Goal: Transaction & Acquisition: Purchase product/service

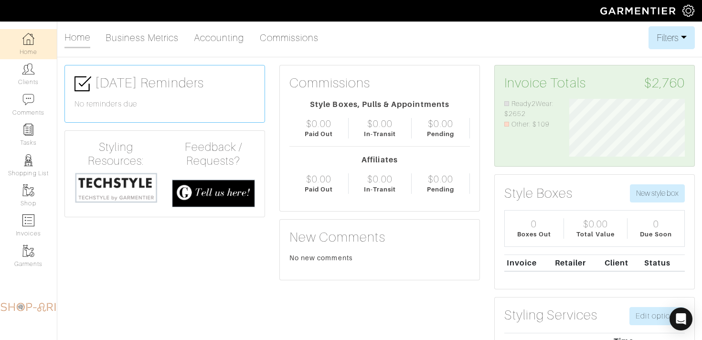
scroll to position [58, 130]
click at [36, 132] on link "Tasks" at bounding box center [28, 135] width 57 height 30
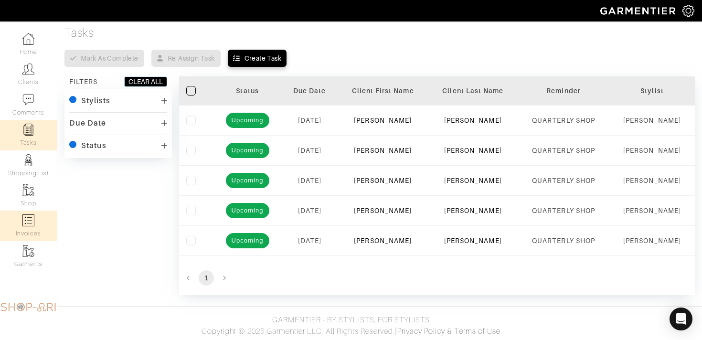
click at [40, 218] on link "Invoices" at bounding box center [28, 226] width 57 height 30
select select
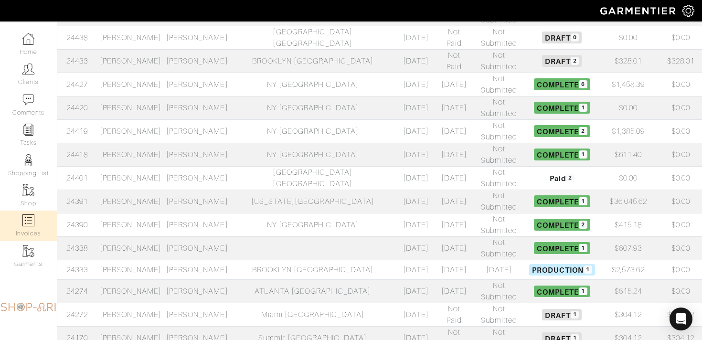
scroll to position [395, 0]
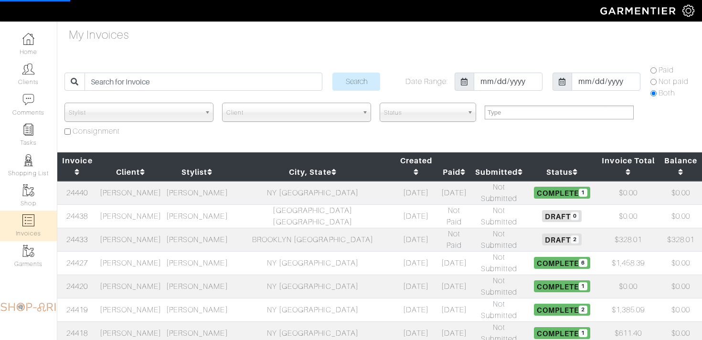
select select
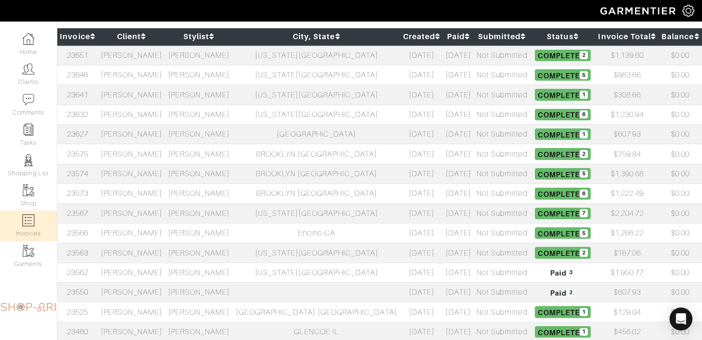
scroll to position [395, 0]
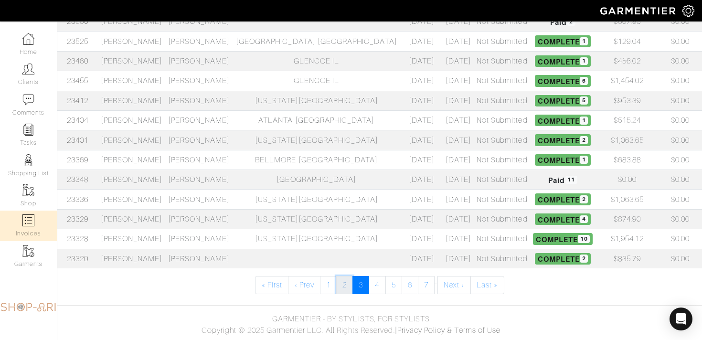
click at [349, 282] on link "2" at bounding box center [344, 285] width 17 height 18
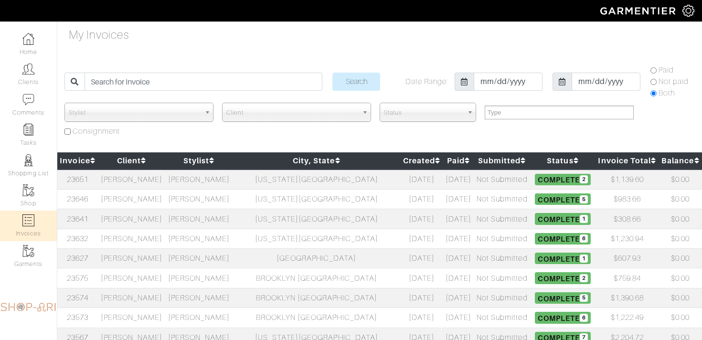
select select
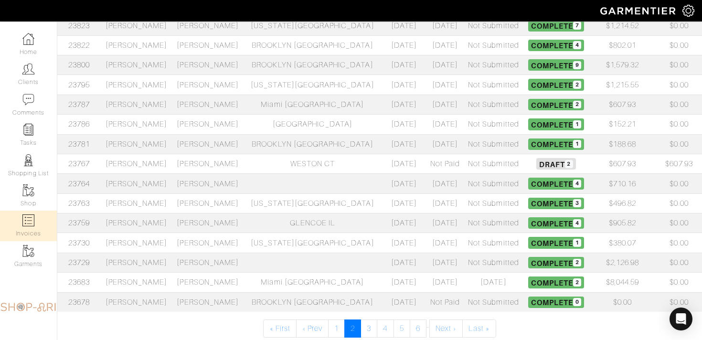
scroll to position [395, 0]
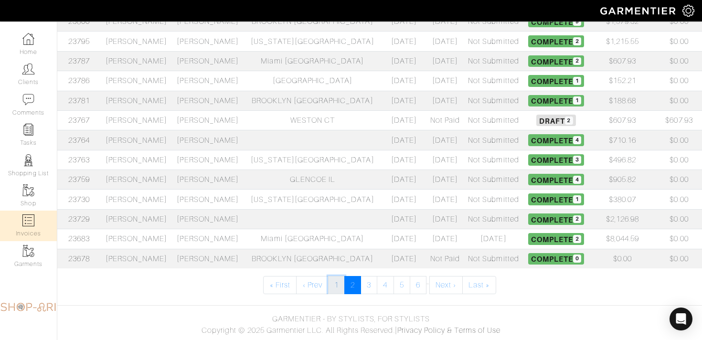
click at [337, 287] on link "1" at bounding box center [336, 285] width 17 height 18
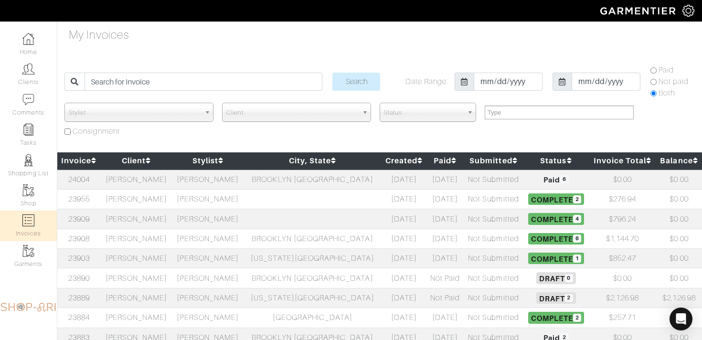
select select
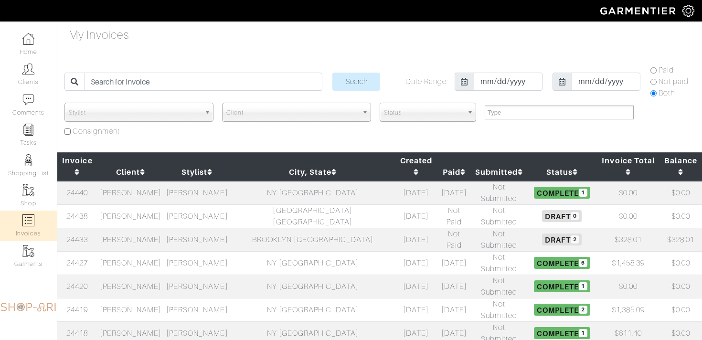
select select
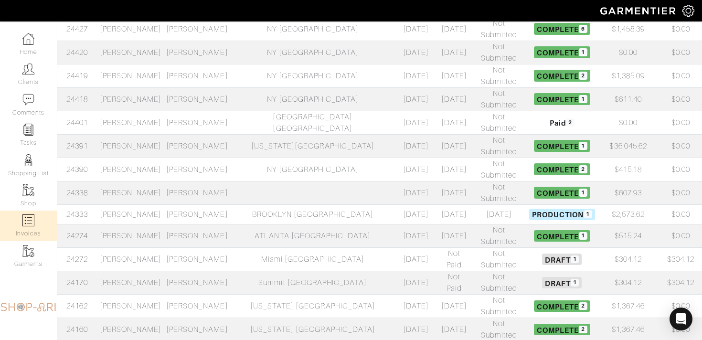
scroll to position [233, 0]
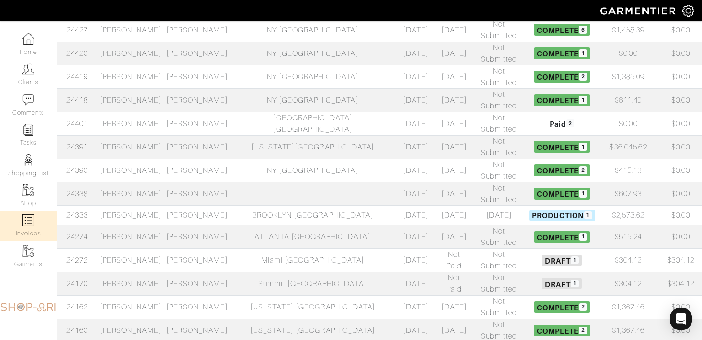
click at [471, 272] on td "Not Submitted" at bounding box center [498, 283] width 55 height 23
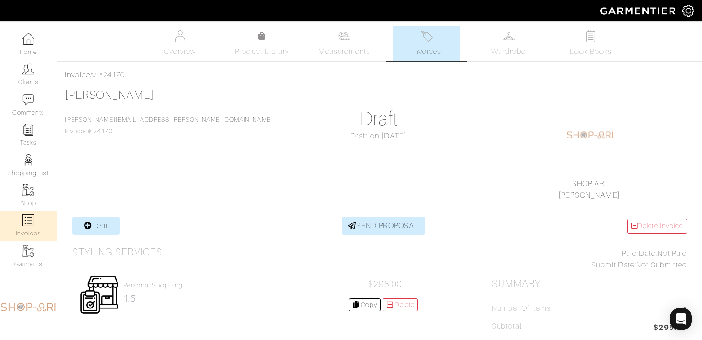
click at [17, 225] on link "Invoices" at bounding box center [28, 226] width 57 height 30
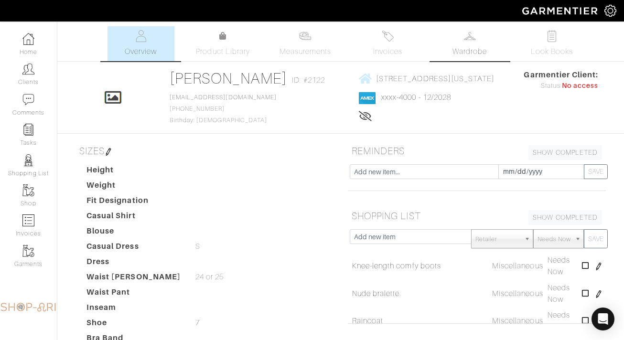
click at [480, 36] on link "Wardrobe" at bounding box center [469, 43] width 67 height 35
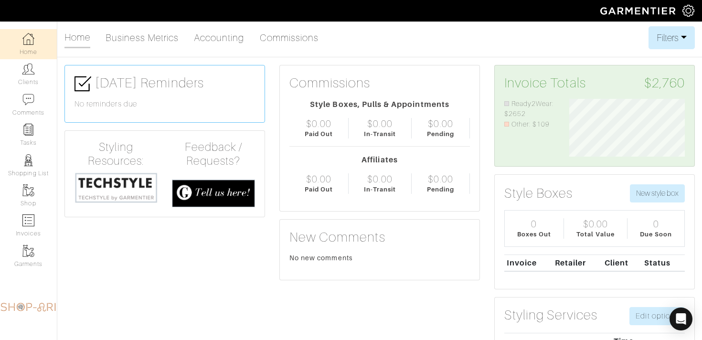
scroll to position [58, 130]
click at [35, 221] on link "Invoices" at bounding box center [28, 226] width 57 height 30
select select
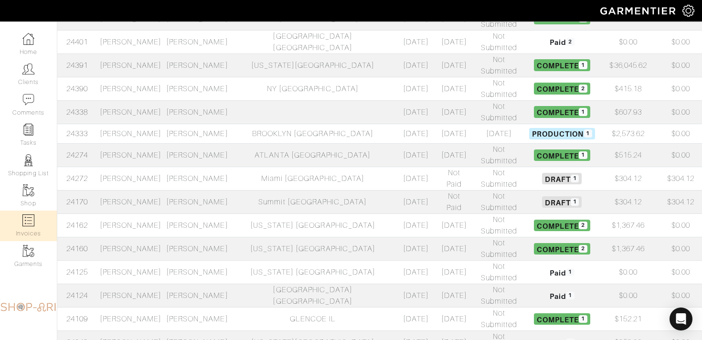
scroll to position [311, 0]
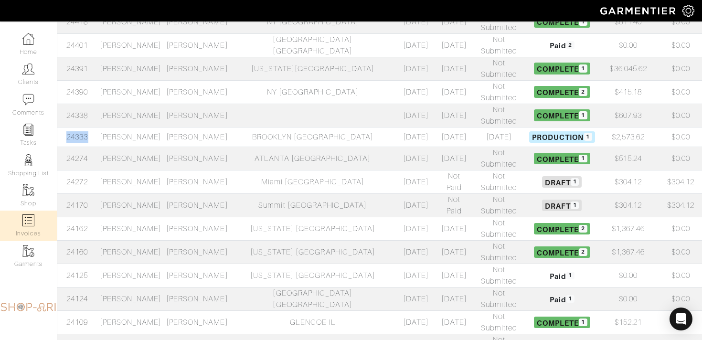
drag, startPoint x: 102, startPoint y: 85, endPoint x: 61, endPoint y: 86, distance: 40.6
click at [61, 127] on td "24333" at bounding box center [77, 137] width 40 height 20
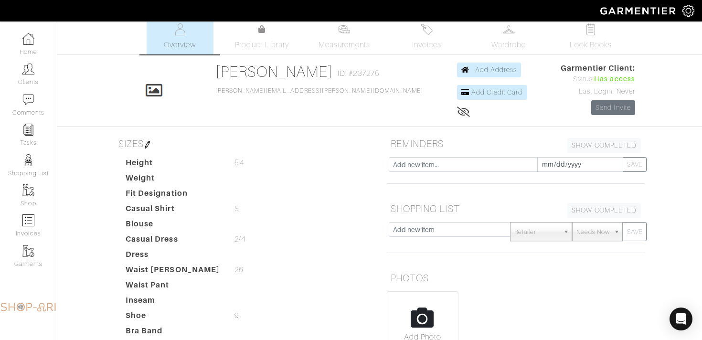
scroll to position [7, 0]
click at [39, 193] on link "Shop" at bounding box center [28, 195] width 57 height 30
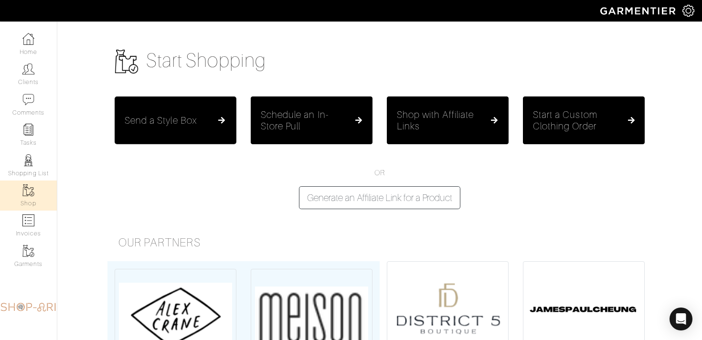
click at [189, 130] on button "Send a Style Box" at bounding box center [176, 120] width 122 height 48
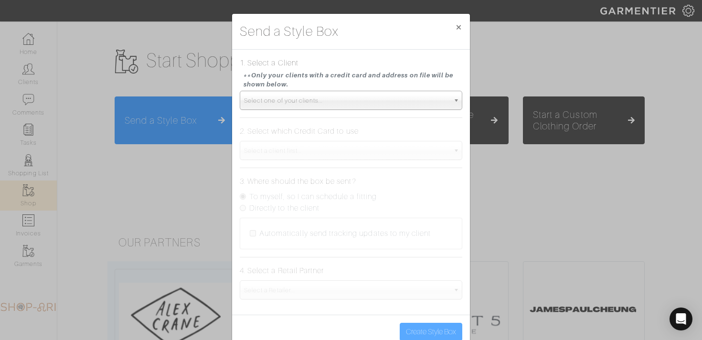
click at [266, 98] on span "Select one of your clients..." at bounding box center [346, 100] width 205 height 19
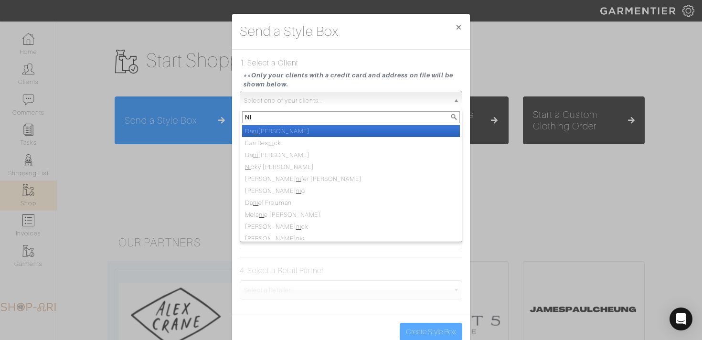
type input "N"
click at [457, 25] on span "×" at bounding box center [458, 27] width 7 height 13
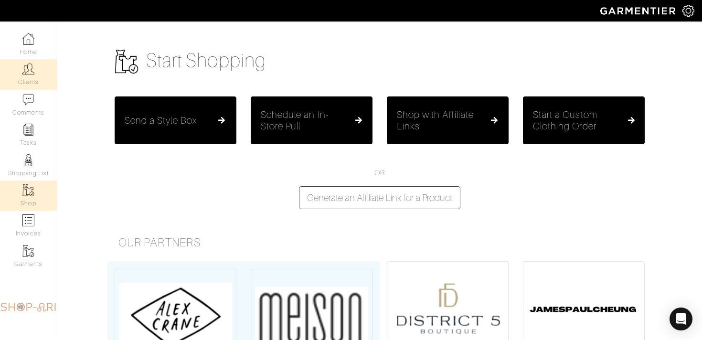
click at [40, 66] on link "Clients" at bounding box center [28, 74] width 57 height 30
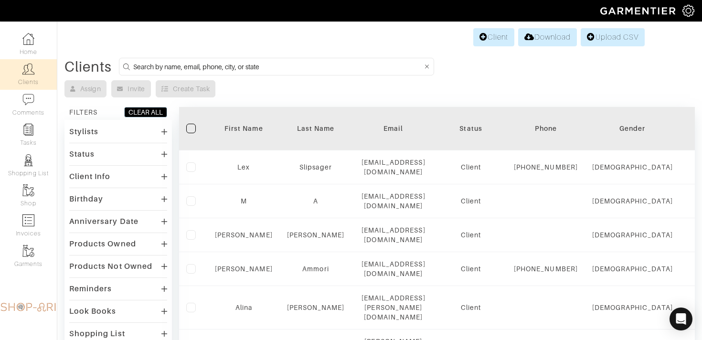
click at [159, 65] on input at bounding box center [277, 67] width 289 height 12
type input "NILAM"
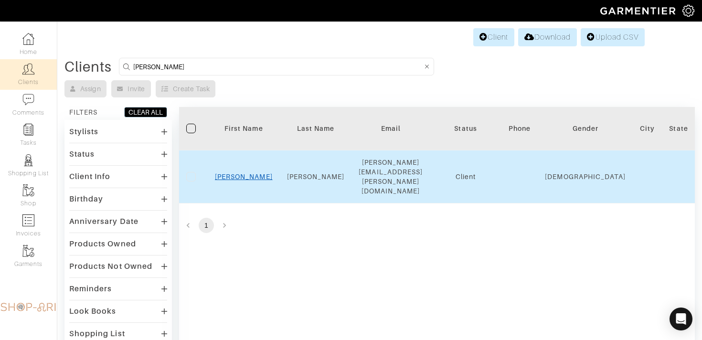
click at [243, 173] on link "Nilam" at bounding box center [244, 177] width 58 height 8
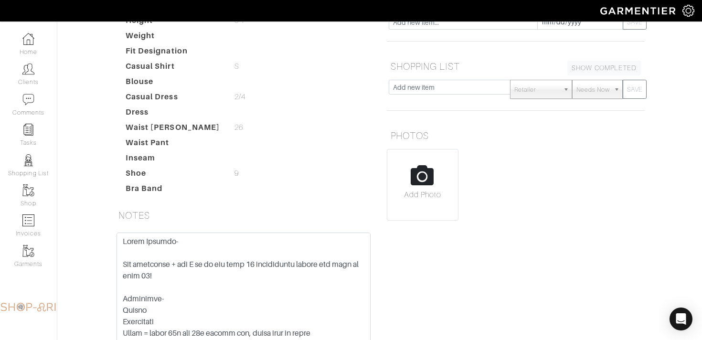
scroll to position [153, 0]
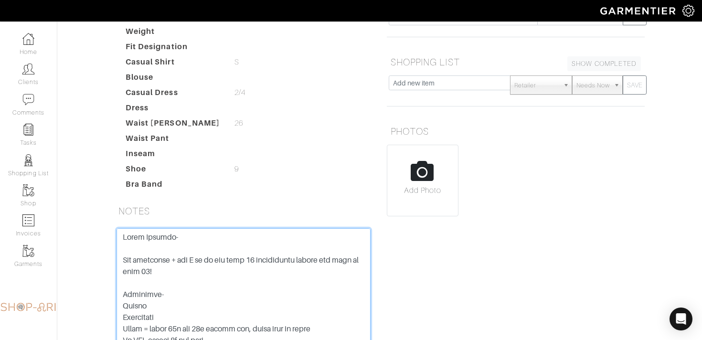
click at [185, 240] on textarea at bounding box center [243, 288] width 254 height 121
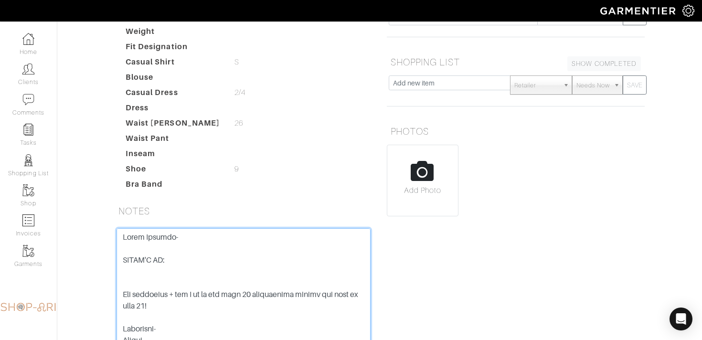
paste textarea "372524070133011 07/28 7055"
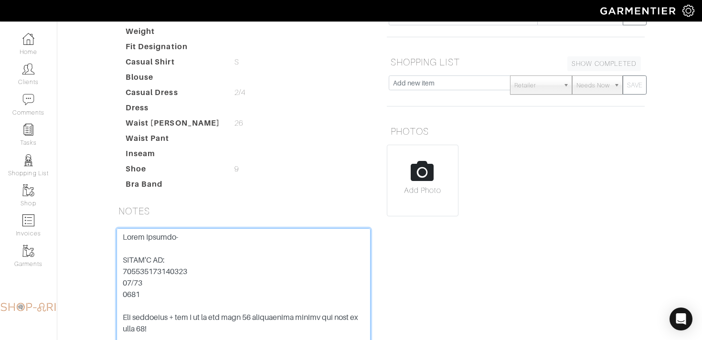
scroll to position [243, 0]
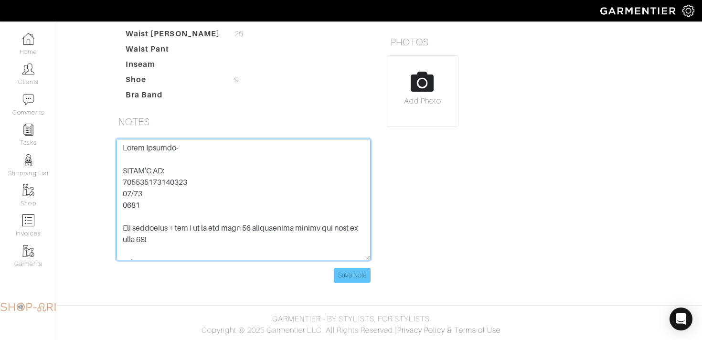
type textarea "Nilam Perpich- DAVID'S CC: 372524070133011 07/28 7055 Pls scheduled + ask G if …"
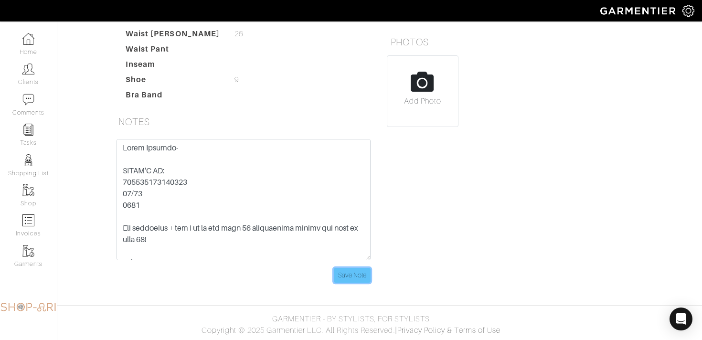
drag, startPoint x: 363, startPoint y: 281, endPoint x: 358, endPoint y: 277, distance: 6.5
click at [363, 281] on input "Save Note" at bounding box center [352, 275] width 37 height 15
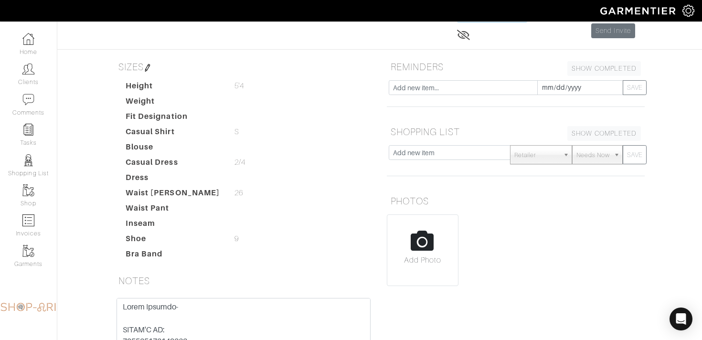
scroll to position [0, 0]
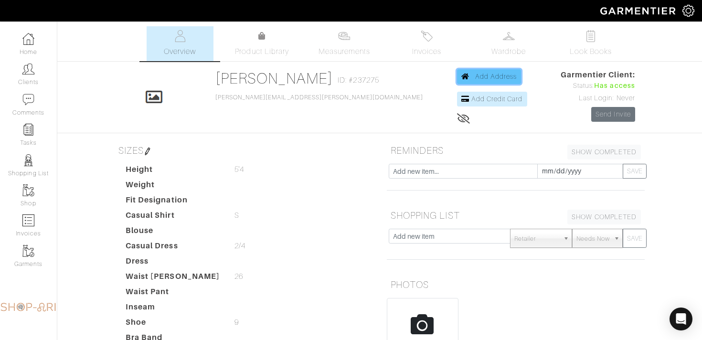
click at [475, 75] on span "Add Address" at bounding box center [496, 77] width 42 height 8
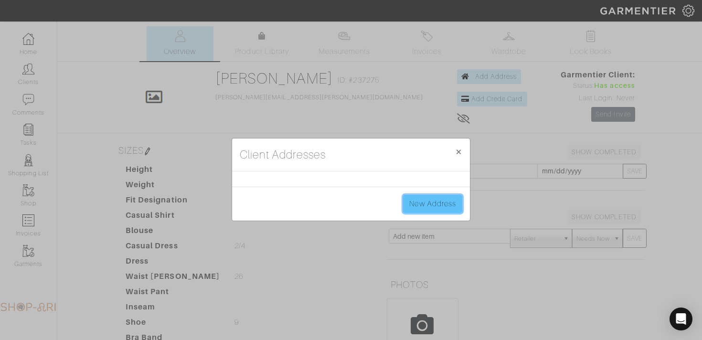
click at [426, 205] on link "New Address" at bounding box center [432, 204] width 59 height 18
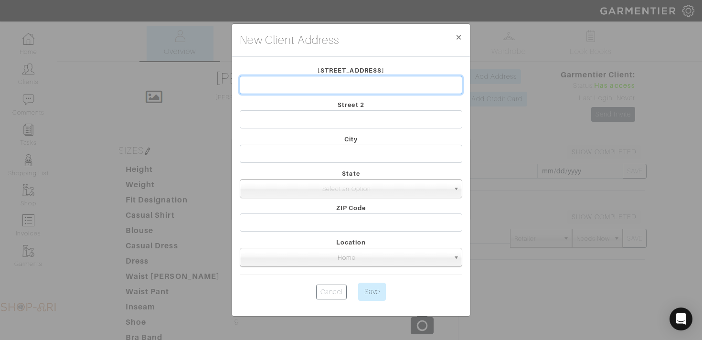
click at [299, 85] on input "text" at bounding box center [351, 85] width 222 height 18
type input "[STREET_ADDRESS]"
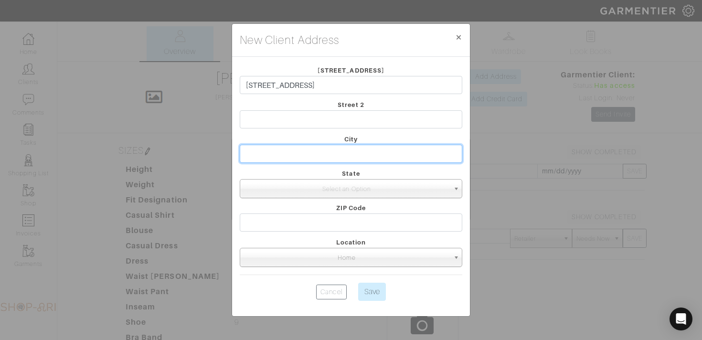
click at [326, 158] on input "text" at bounding box center [351, 154] width 222 height 18
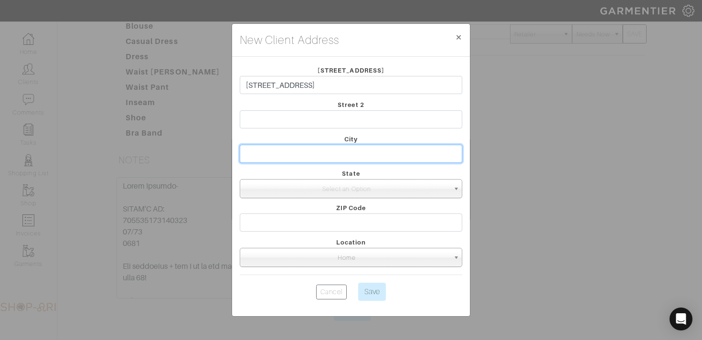
scroll to position [205, 0]
type input "BROOKLYN"
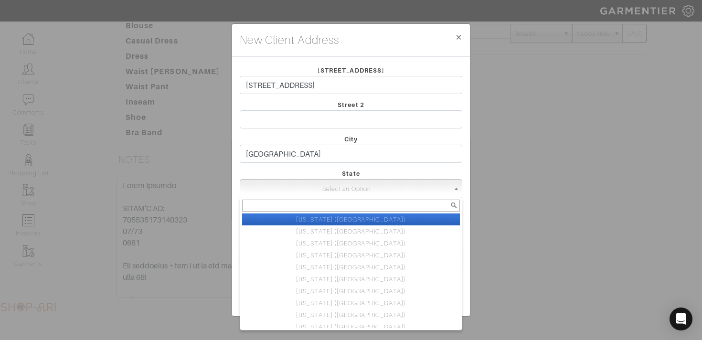
click at [302, 179] on link "Select an Option" at bounding box center [351, 188] width 222 height 19
type input "new"
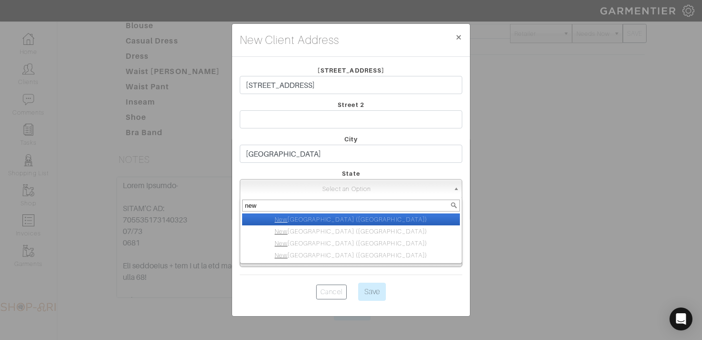
select select "2"
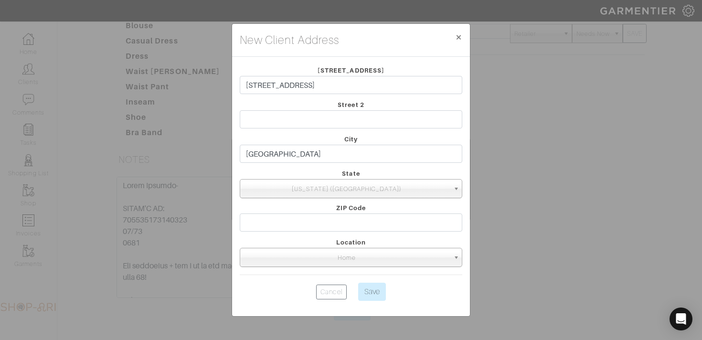
click at [262, 212] on div "ZIP Code" at bounding box center [351, 219] width 237 height 34
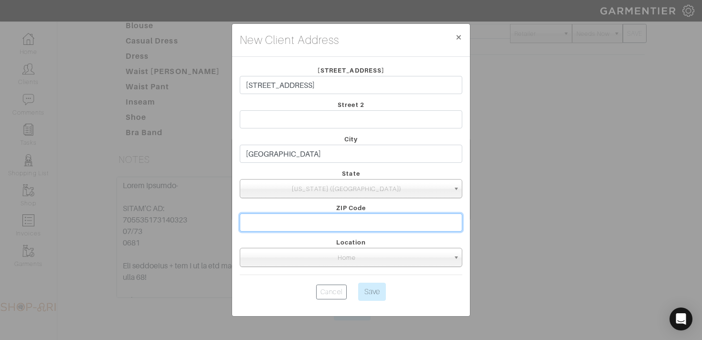
click at [260, 225] on input "text" at bounding box center [351, 222] width 222 height 18
type input "11217"
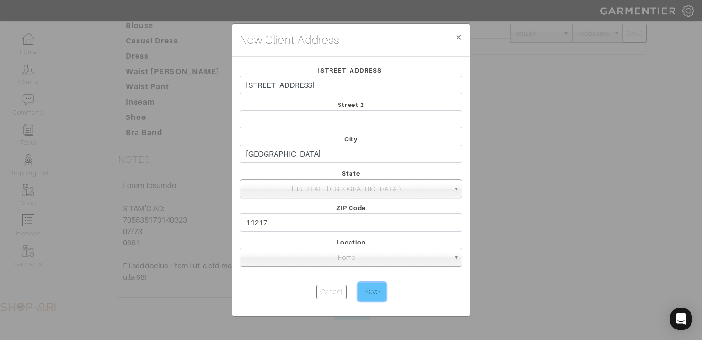
click at [370, 292] on input "Save" at bounding box center [372, 292] width 28 height 18
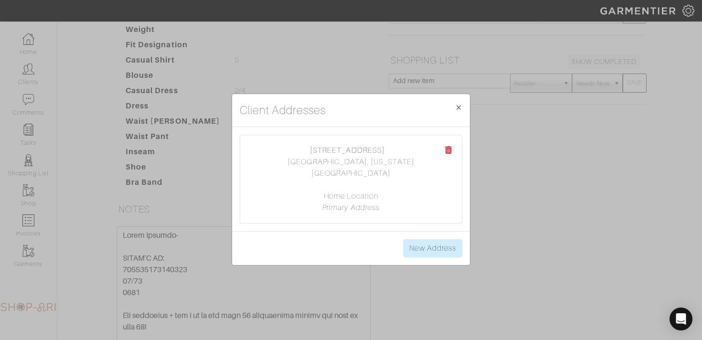
scroll to position [202, 0]
click at [455, 110] on span "×" at bounding box center [458, 107] width 7 height 13
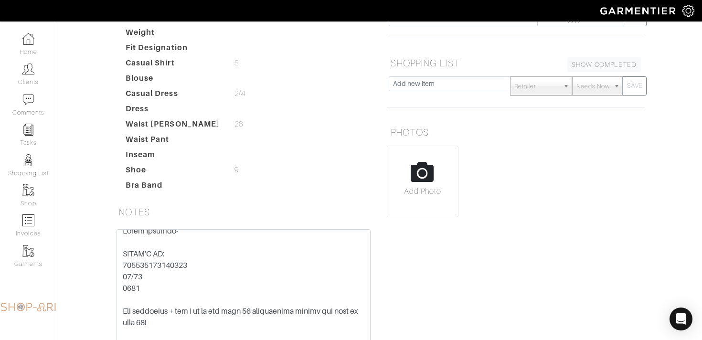
scroll to position [0, 0]
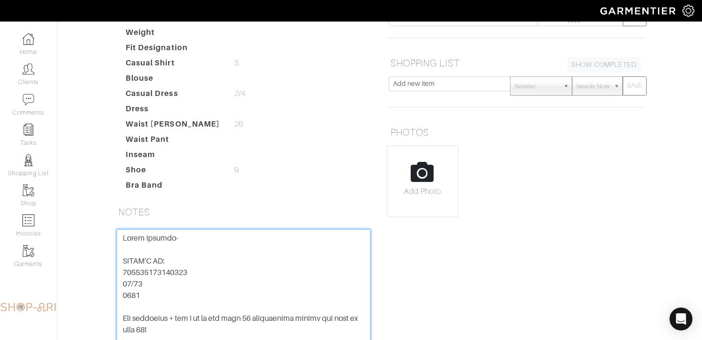
click at [160, 238] on textarea at bounding box center [243, 289] width 254 height 121
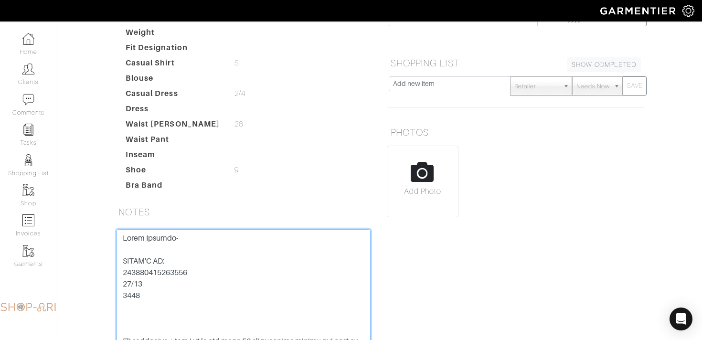
paste textarea "121 Lincoln Place, Brooklyn, NY 11217 372524070133011 07/28 7055"
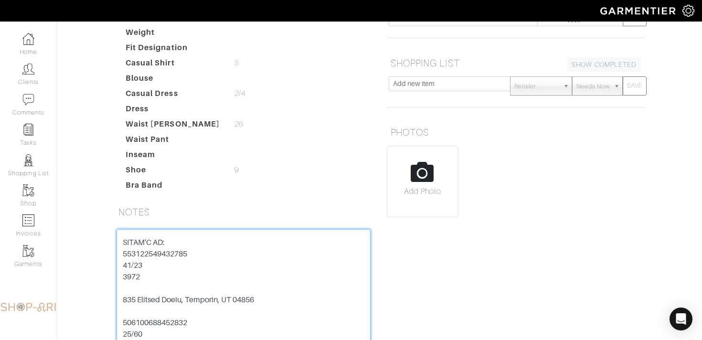
drag, startPoint x: 150, startPoint y: 292, endPoint x: 118, endPoint y: 272, distance: 37.8
click at [118, 272] on textarea at bounding box center [243, 289] width 254 height 121
type textarea "Nilam Perpich- DAVID'S CC: 372524070133011 07/28 7055 121 Lincoln Place, Brookl…"
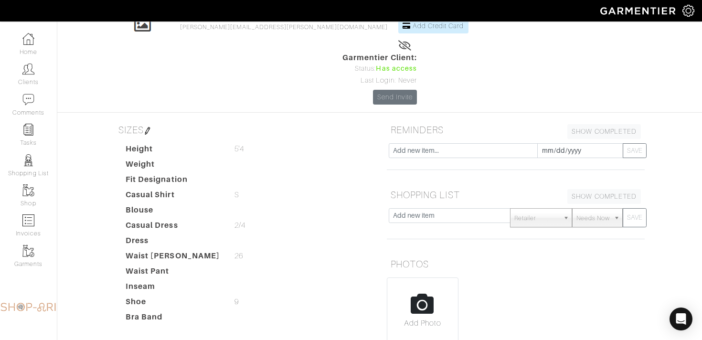
scroll to position [0, 0]
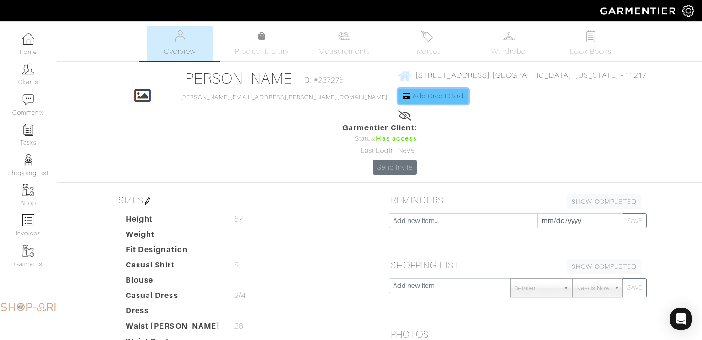
click at [412, 93] on span "Add Credit Card" at bounding box center [438, 96] width 52 height 8
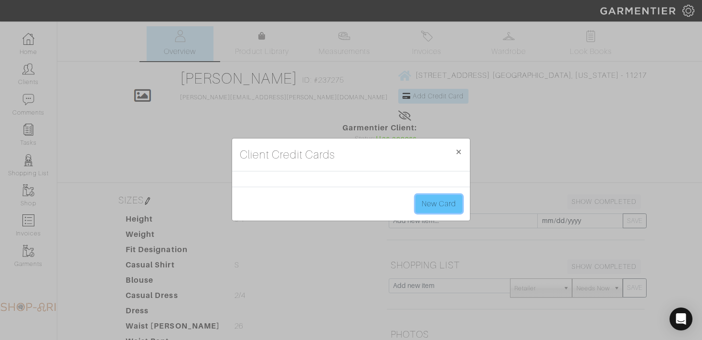
click at [431, 201] on link "New Card" at bounding box center [438, 204] width 47 height 18
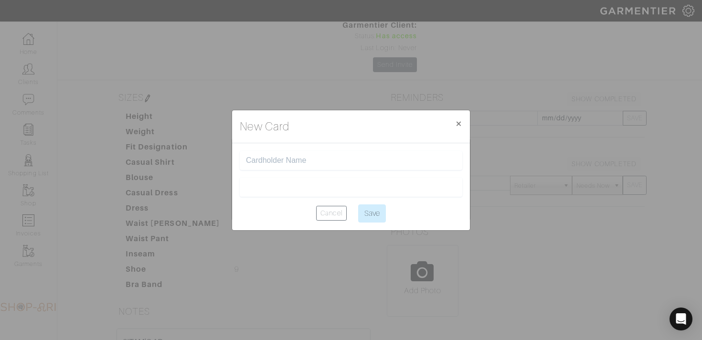
scroll to position [146, 0]
click at [303, 158] on input "text" at bounding box center [351, 160] width 210 height 9
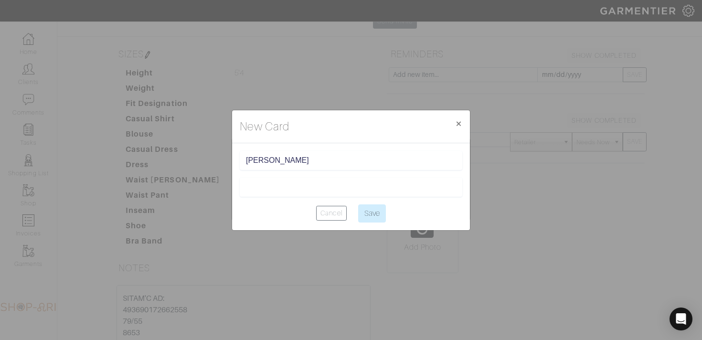
type input "[PERSON_NAME]"
click at [373, 217] on input "Save" at bounding box center [372, 213] width 28 height 18
type input "Saving..."
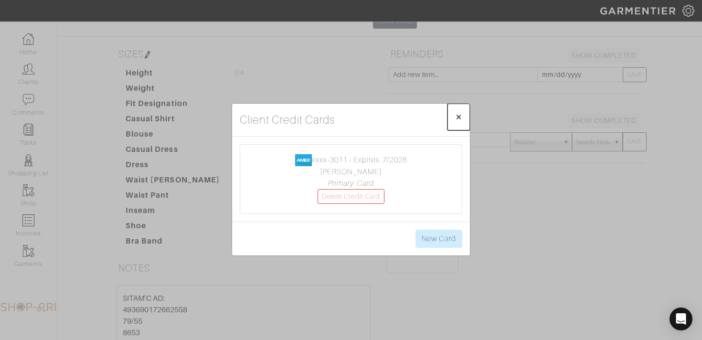
click at [457, 122] on span "×" at bounding box center [458, 116] width 7 height 13
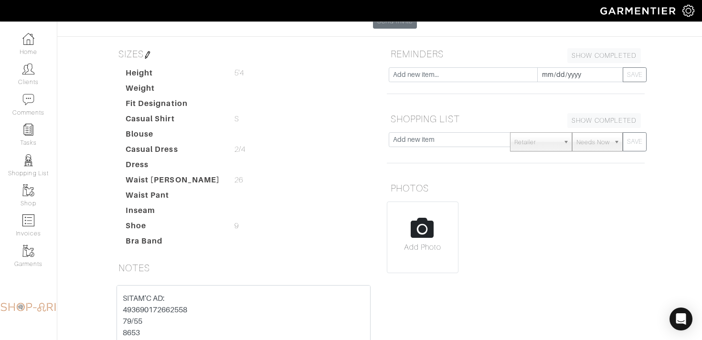
scroll to position [0, 0]
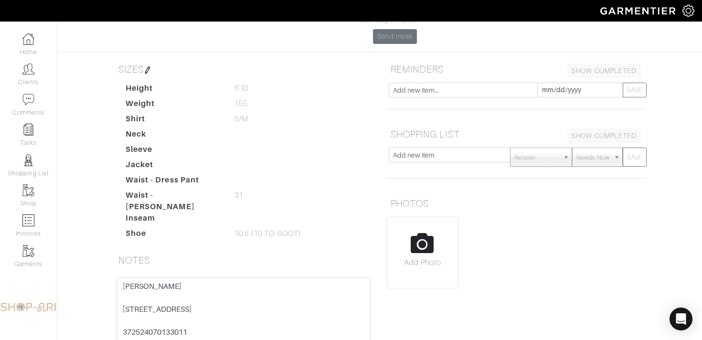
scroll to position [134, 0]
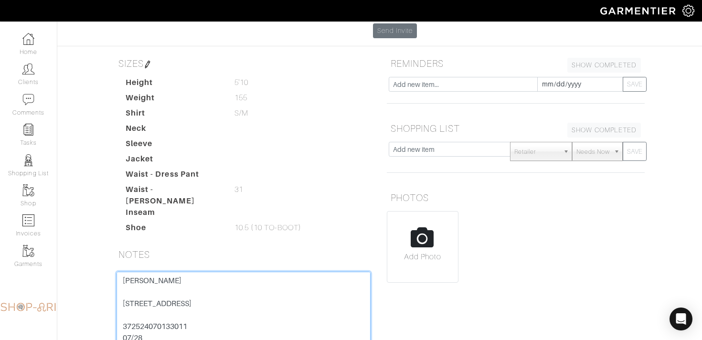
drag, startPoint x: 200, startPoint y: 269, endPoint x: 114, endPoint y: 269, distance: 85.9
click at [114, 272] on div "[PERSON_NAME] [STREET_ADDRESS] 372524070133011 07/28 7055 NOTES: His grandpa st…" at bounding box center [243, 344] width 268 height 144
drag, startPoint x: 148, startPoint y: 293, endPoint x: 109, endPoint y: 267, distance: 47.1
click at [109, 272] on div "[PERSON_NAME] [STREET_ADDRESS] 372524070133011 07/28 7055 NOTES: His grandpa st…" at bounding box center [243, 344] width 268 height 144
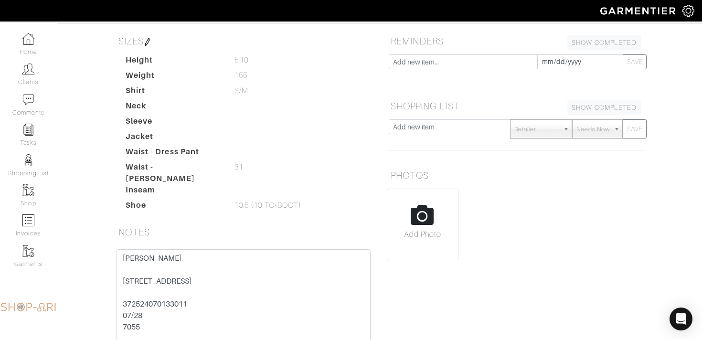
scroll to position [169, 0]
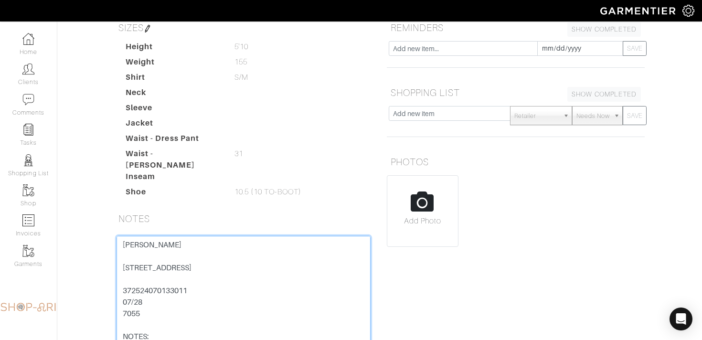
drag, startPoint x: 277, startPoint y: 208, endPoint x: 85, endPoint y: 207, distance: 192.4
click at [85, 207] on div "David Perpich Overview Overview Measurements Product Library Invoices Wardrobe …" at bounding box center [351, 124] width 702 height 534
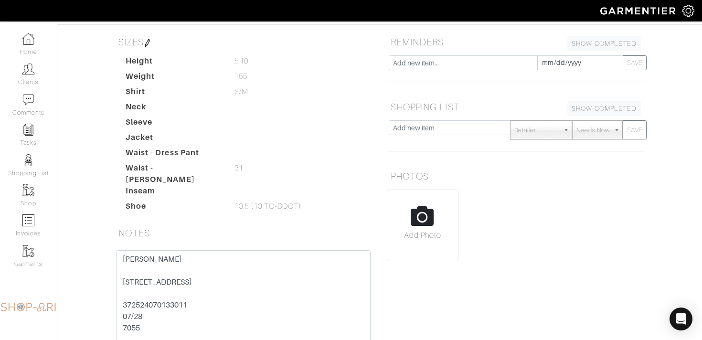
scroll to position [157, 0]
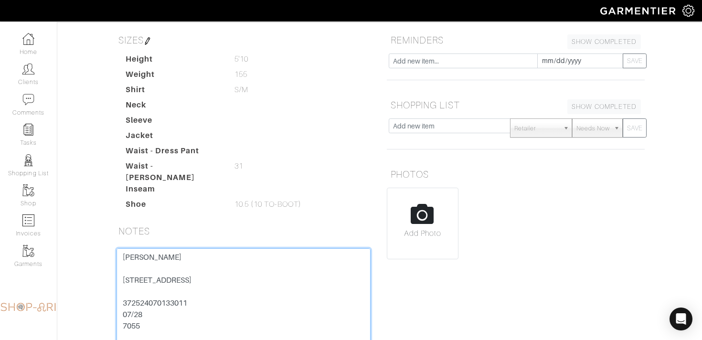
drag, startPoint x: 153, startPoint y: 272, endPoint x: 121, endPoint y: 219, distance: 61.5
click at [121, 248] on textarea "David Perpich 121 Lincoln Place, Brooklyn, NY 11217 372524070133011 07/28 7055 …" at bounding box center [243, 308] width 254 height 121
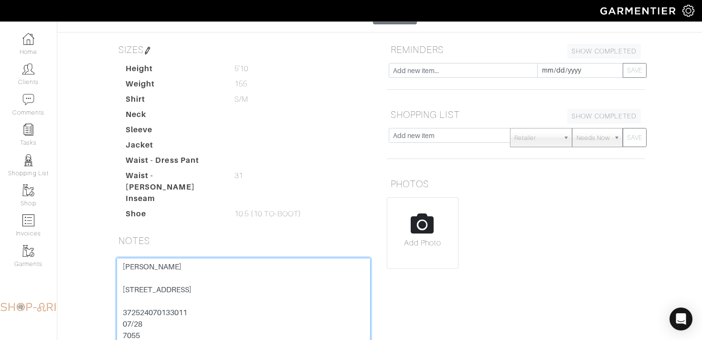
scroll to position [146, 0]
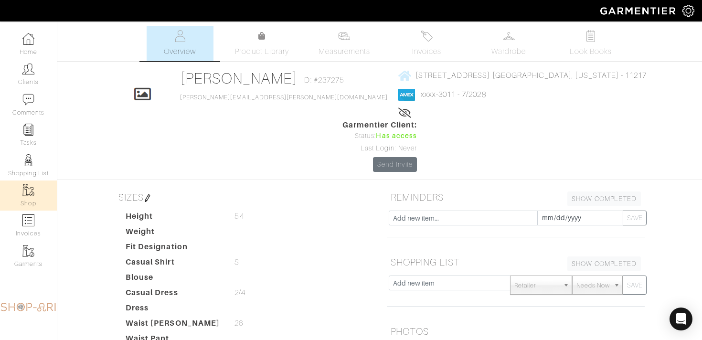
click at [35, 188] on link "Shop" at bounding box center [28, 195] width 57 height 30
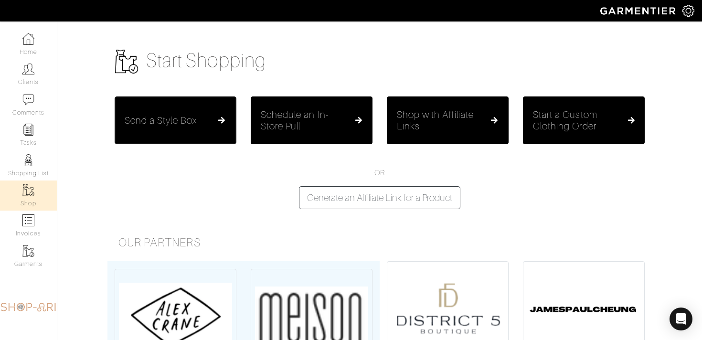
click at [201, 128] on button "Send a Style Box" at bounding box center [176, 120] width 122 height 48
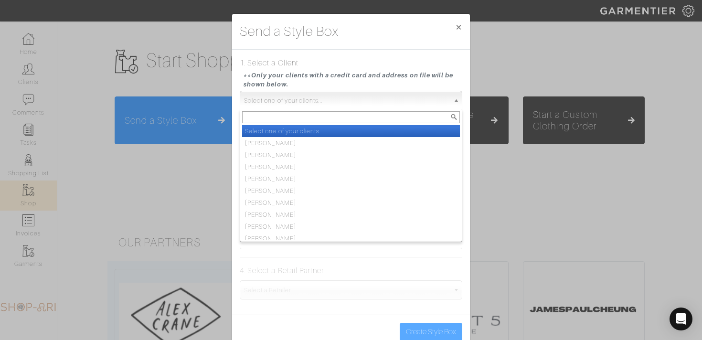
click at [284, 109] on span "Select one of your clients..." at bounding box center [346, 100] width 205 height 19
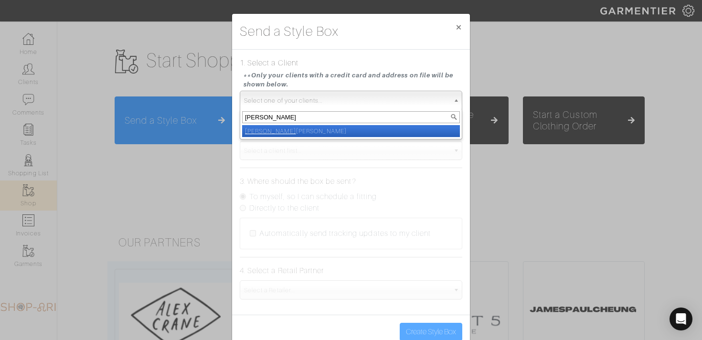
type input "nilam"
click at [291, 132] on li "Nilam Perpich" at bounding box center [351, 131] width 218 height 12
select select "nilam-perpich"
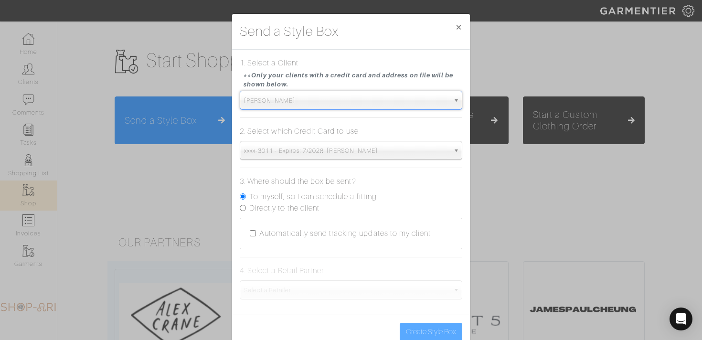
click at [284, 148] on span "xxxx-3011 - Expires: 7/2028. david perpich" at bounding box center [346, 150] width 205 height 19
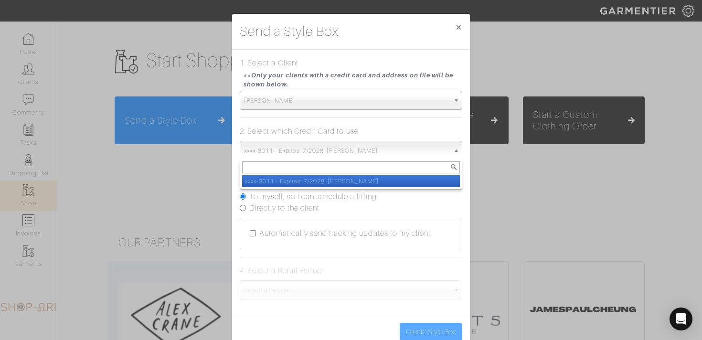
click at [290, 182] on li "xxxx-3011 - Expires: 7/2028. david perpich" at bounding box center [351, 181] width 218 height 12
select select "5514"
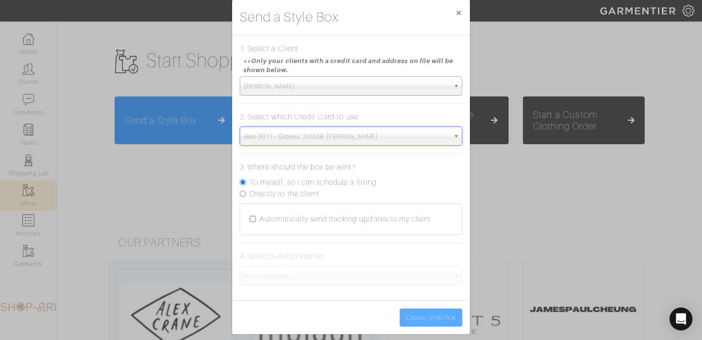
scroll to position [22, 0]
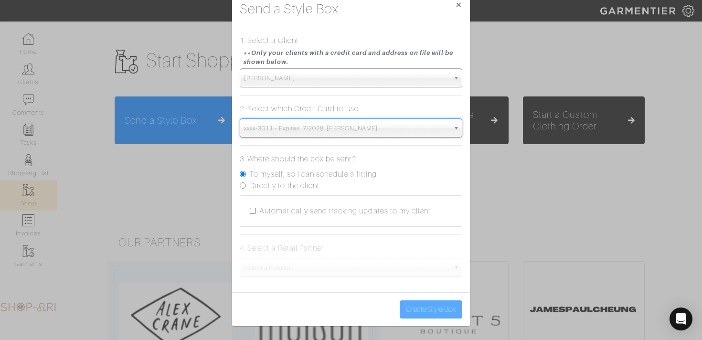
click at [291, 174] on label "To myself, so I can schedule a fitting" at bounding box center [312, 174] width 127 height 11
click at [246, 174] on input "To myself, so I can schedule a fitting" at bounding box center [243, 174] width 6 height 6
radio input "true"
click at [290, 270] on span "Select a Retailer..." at bounding box center [346, 267] width 205 height 19
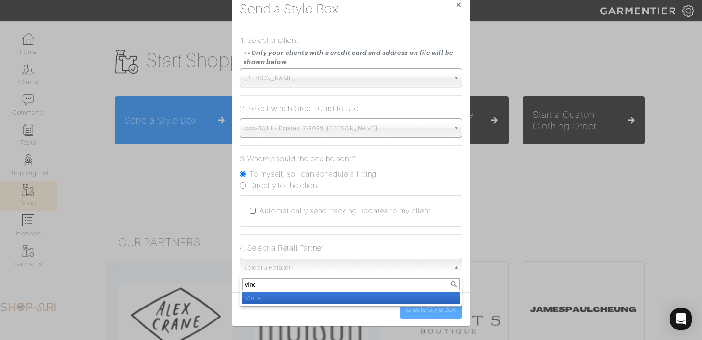
type input "vince"
select select "19"
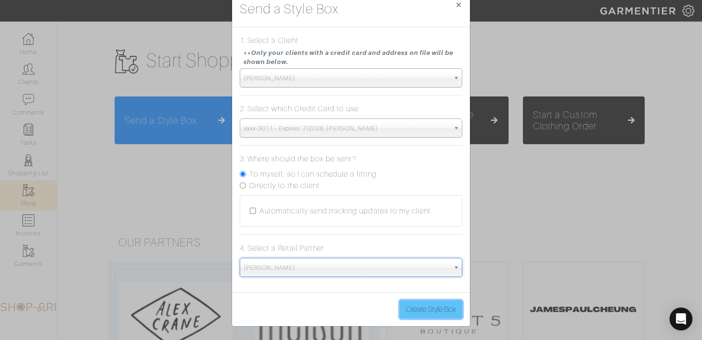
click at [441, 301] on button "Create Style Box" at bounding box center [431, 309] width 63 height 18
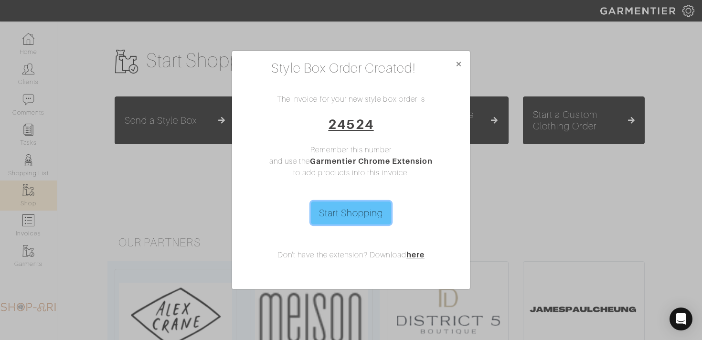
click at [347, 218] on link "Start Shopping" at bounding box center [351, 212] width 81 height 23
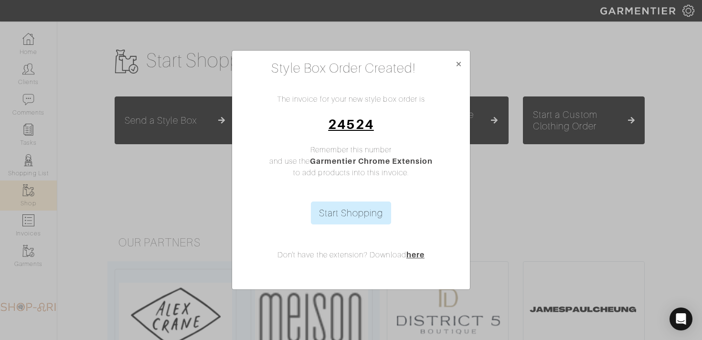
click at [355, 123] on link "24524" at bounding box center [350, 123] width 45 height 15
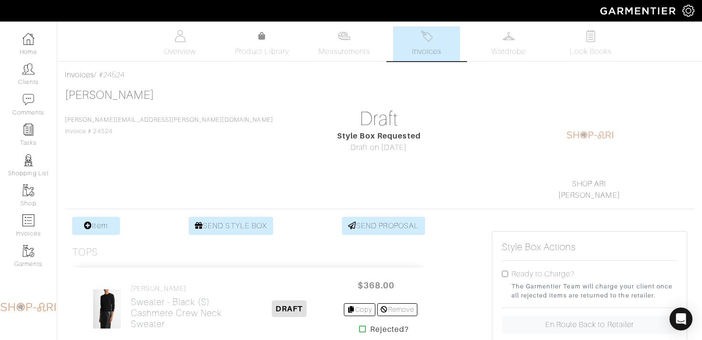
click at [423, 46] on span "Invoices" at bounding box center [426, 51] width 29 height 11
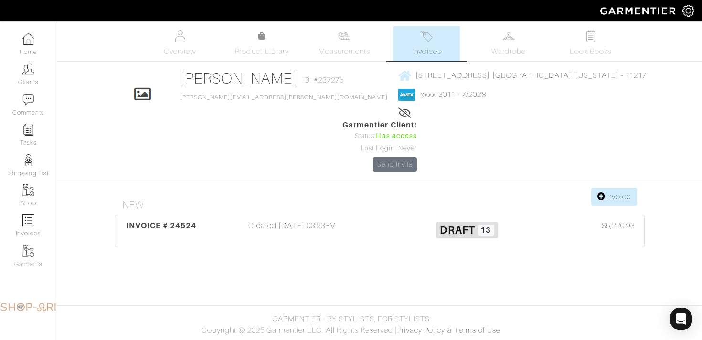
click at [403, 220] on h3 "Draft 13" at bounding box center [467, 229] width 160 height 18
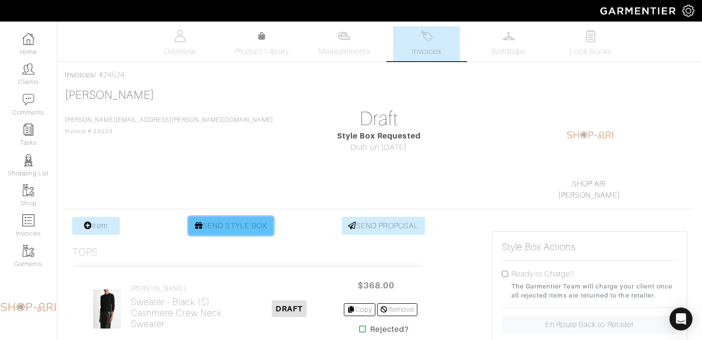
click at [218, 228] on link "SEND STYLE BOX" at bounding box center [231, 226] width 85 height 18
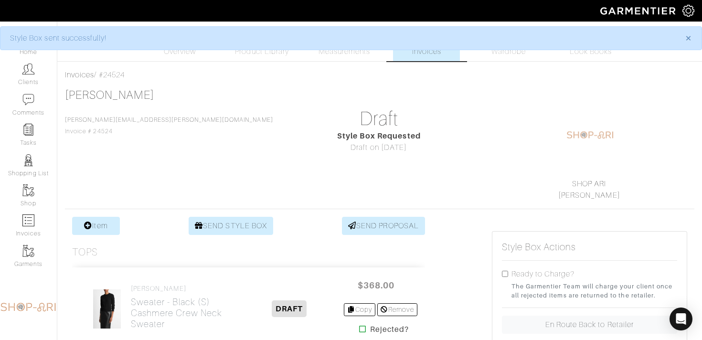
drag, startPoint x: 143, startPoint y: 75, endPoint x: 105, endPoint y: 76, distance: 37.7
click at [105, 76] on div "Invoices / #24524" at bounding box center [379, 74] width 629 height 11
copy div "24524"
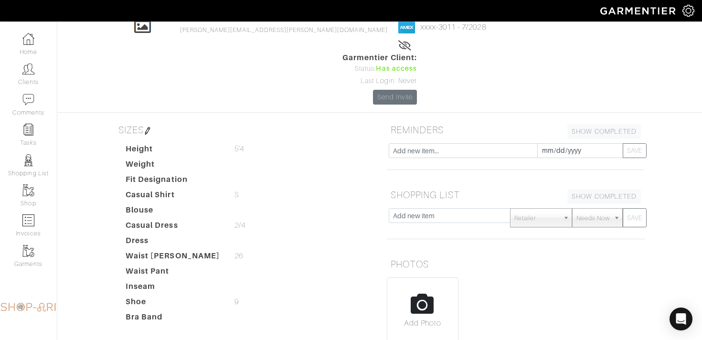
scroll to position [68, 0]
